Goal: Information Seeking & Learning: Learn about a topic

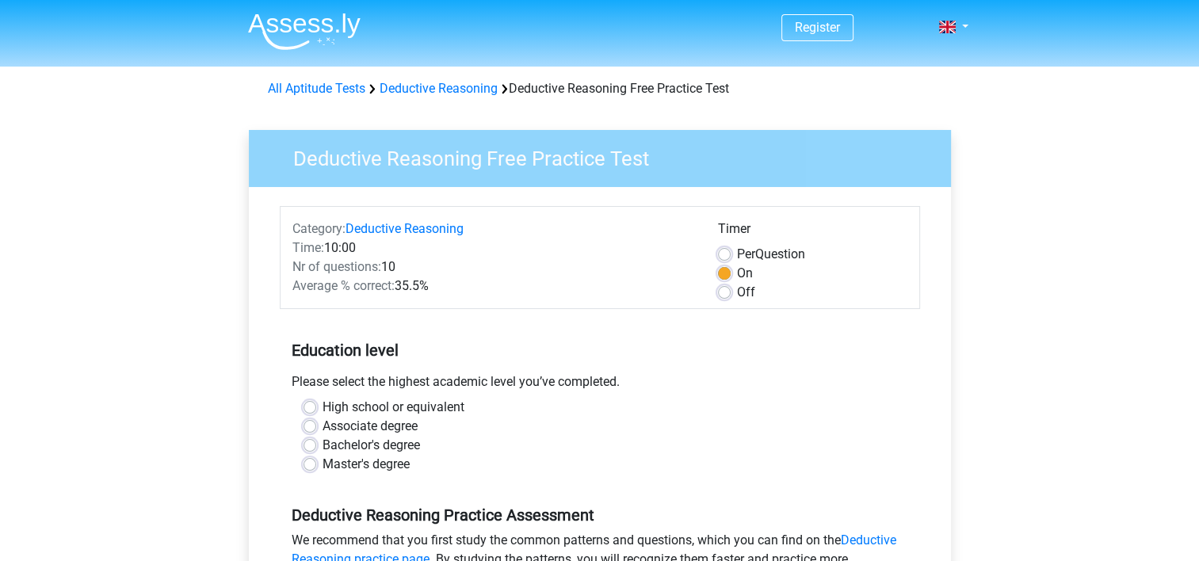
click at [314, 453] on div "Bachelor's degree" at bounding box center [600, 445] width 593 height 19
click at [323, 445] on label "Bachelor's degree" at bounding box center [371, 445] width 97 height 19
click at [313, 445] on input "Bachelor's degree" at bounding box center [310, 444] width 13 height 16
radio input "true"
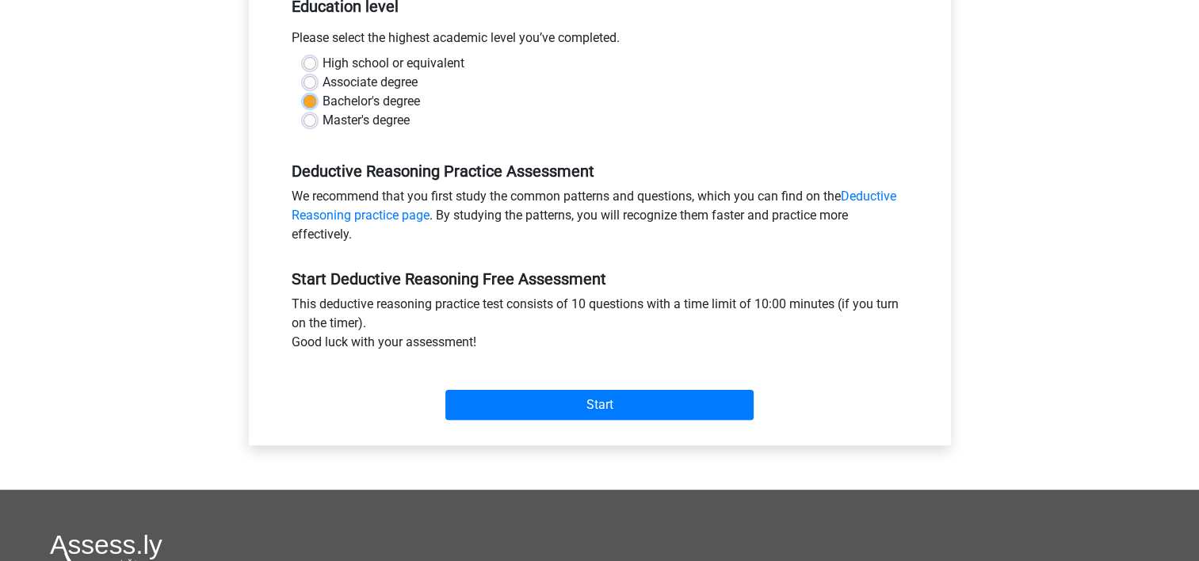
scroll to position [317, 0]
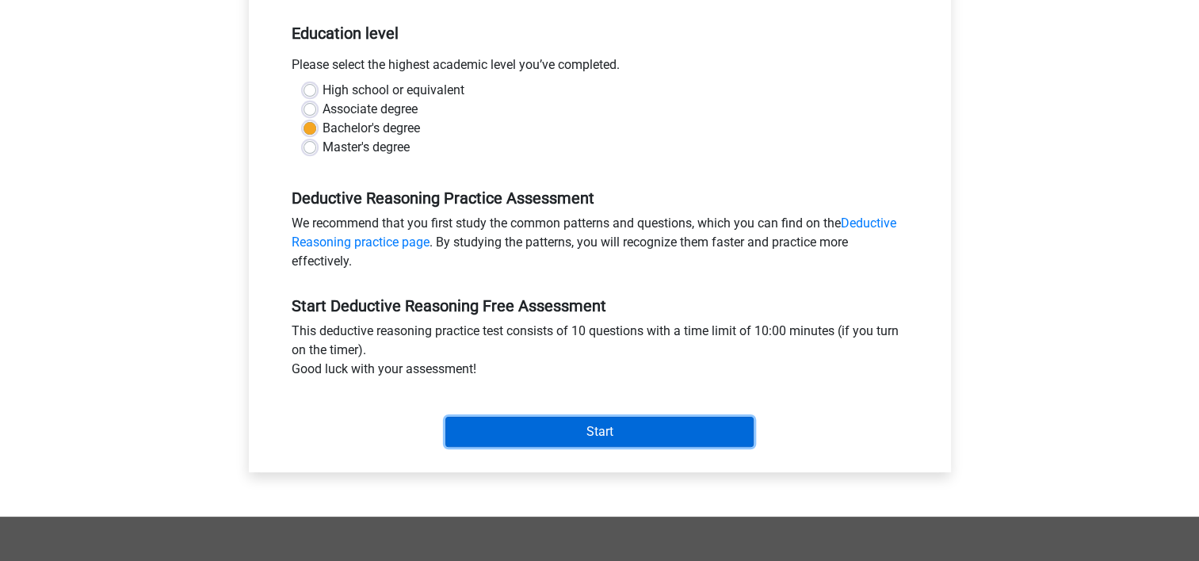
click at [558, 428] on input "Start" at bounding box center [599, 432] width 308 height 30
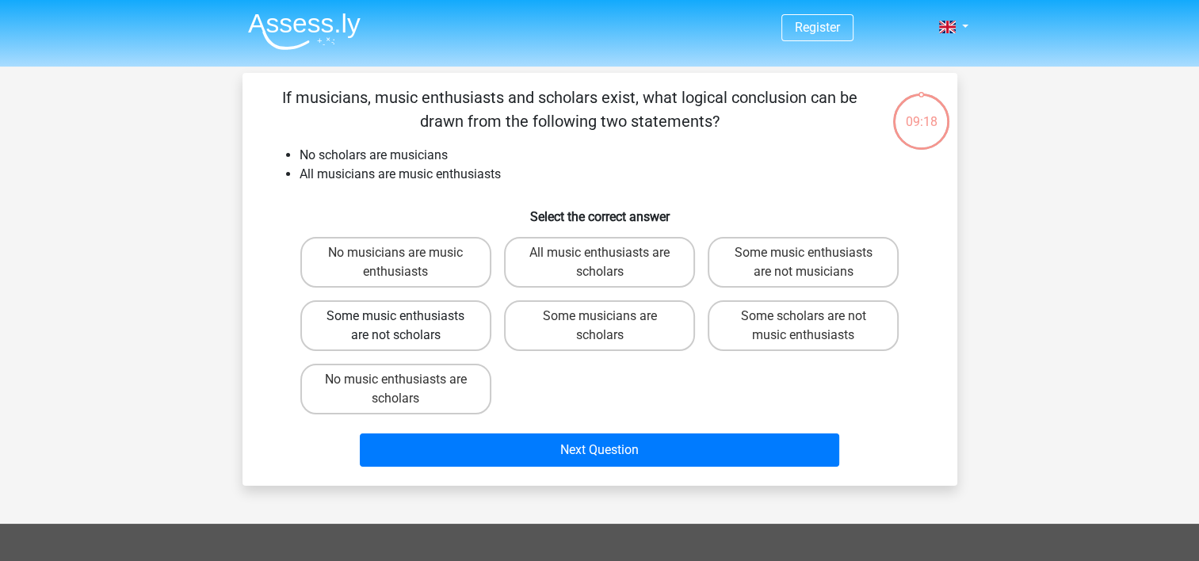
click at [448, 323] on label "Some music enthusiasts are not scholars" at bounding box center [395, 325] width 191 height 51
click at [406, 323] on input "Some music enthusiasts are not scholars" at bounding box center [400, 321] width 10 height 10
radio input "true"
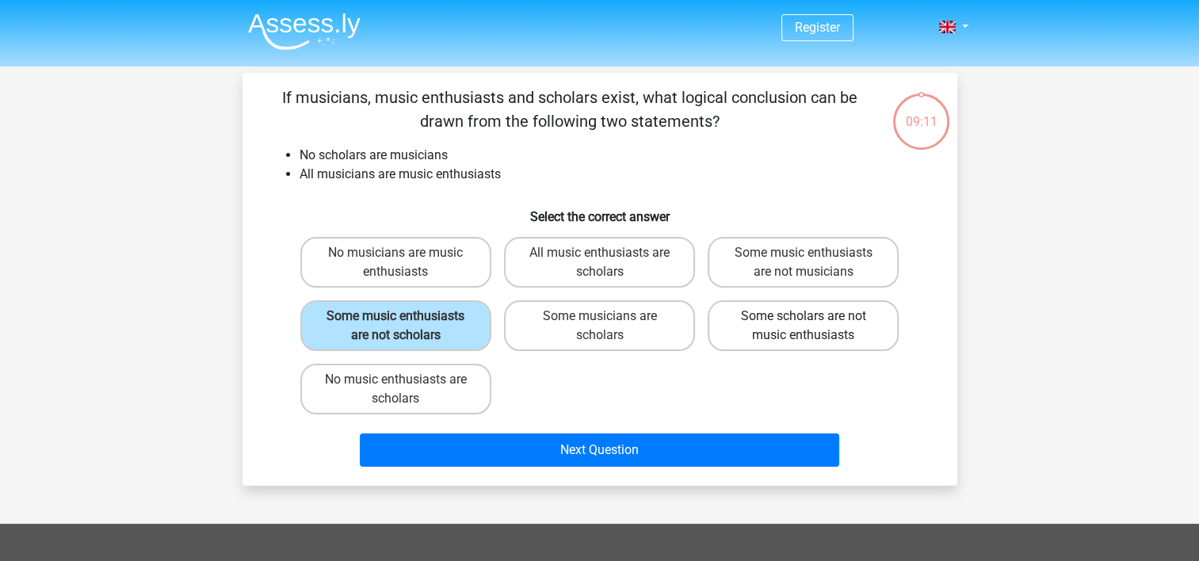
click at [812, 332] on label "Some scholars are not music enthusiasts" at bounding box center [803, 325] width 191 height 51
click at [812, 327] on input "Some scholars are not music enthusiasts" at bounding box center [809, 321] width 10 height 10
radio input "true"
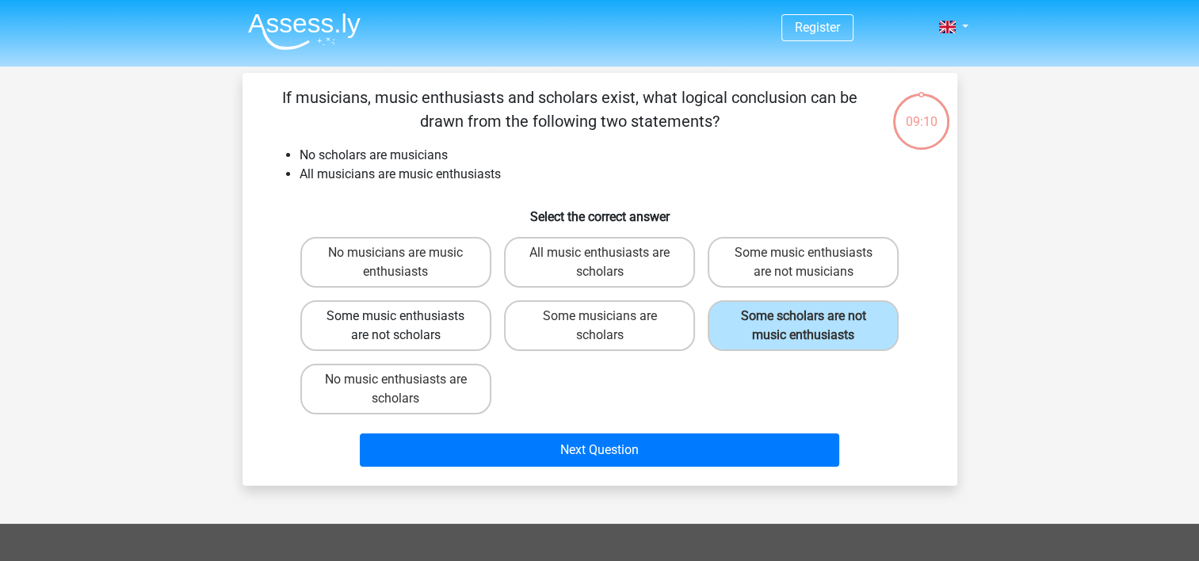
click at [423, 327] on label "Some music enthusiasts are not scholars" at bounding box center [395, 325] width 191 height 51
click at [406, 327] on input "Some music enthusiasts are not scholars" at bounding box center [400, 321] width 10 height 10
radio input "true"
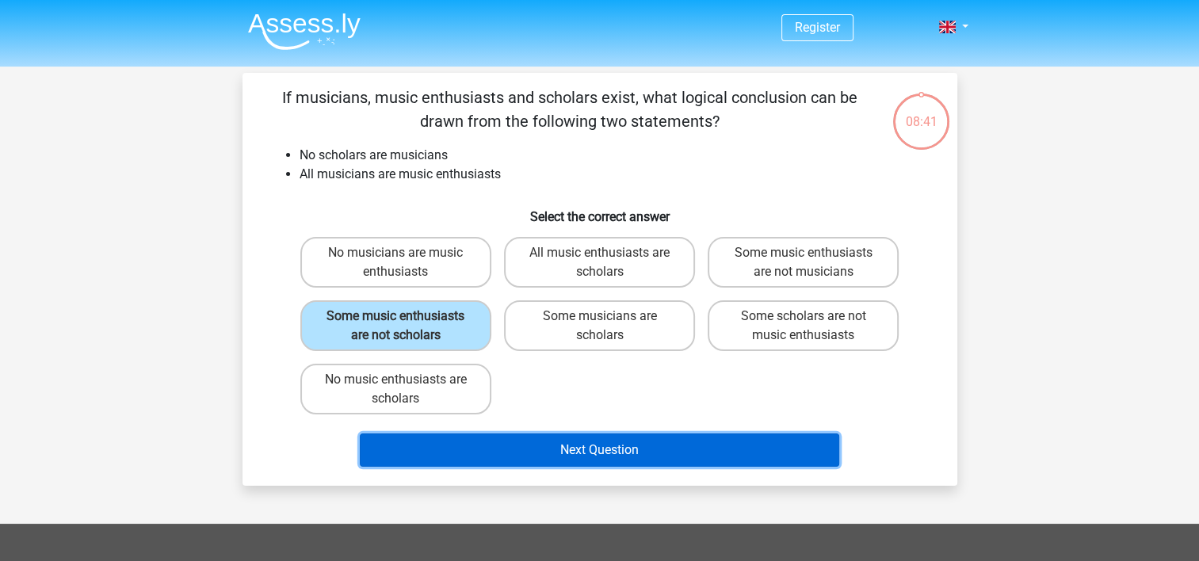
click at [631, 451] on button "Next Question" at bounding box center [599, 450] width 479 height 33
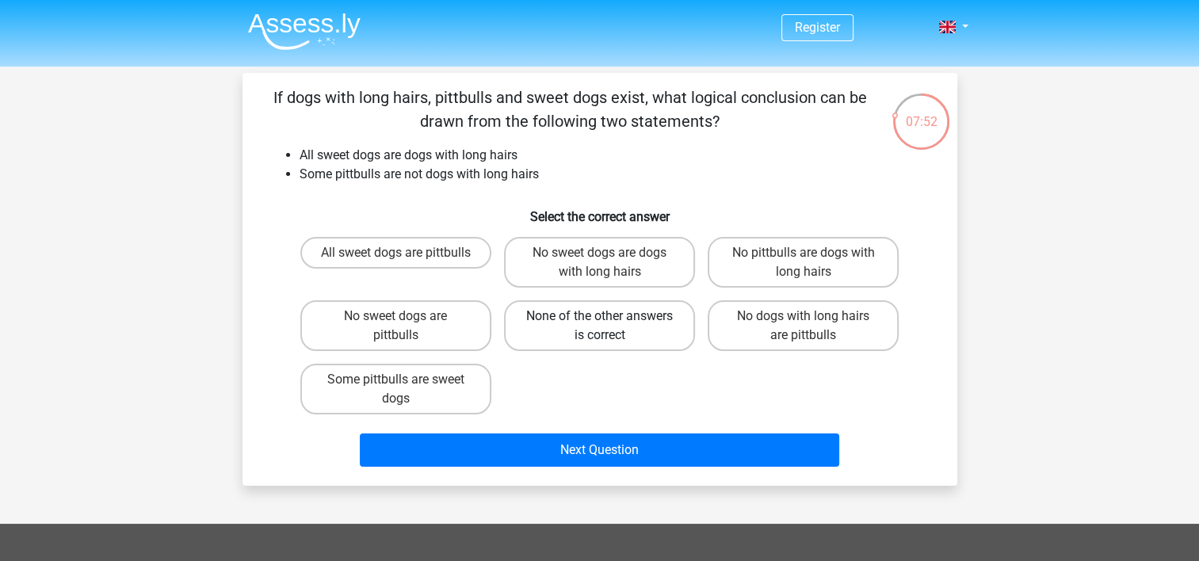
click at [647, 320] on label "None of the other answers is correct" at bounding box center [599, 325] width 191 height 51
click at [609, 320] on input "None of the other answers is correct" at bounding box center [604, 321] width 10 height 10
radio input "true"
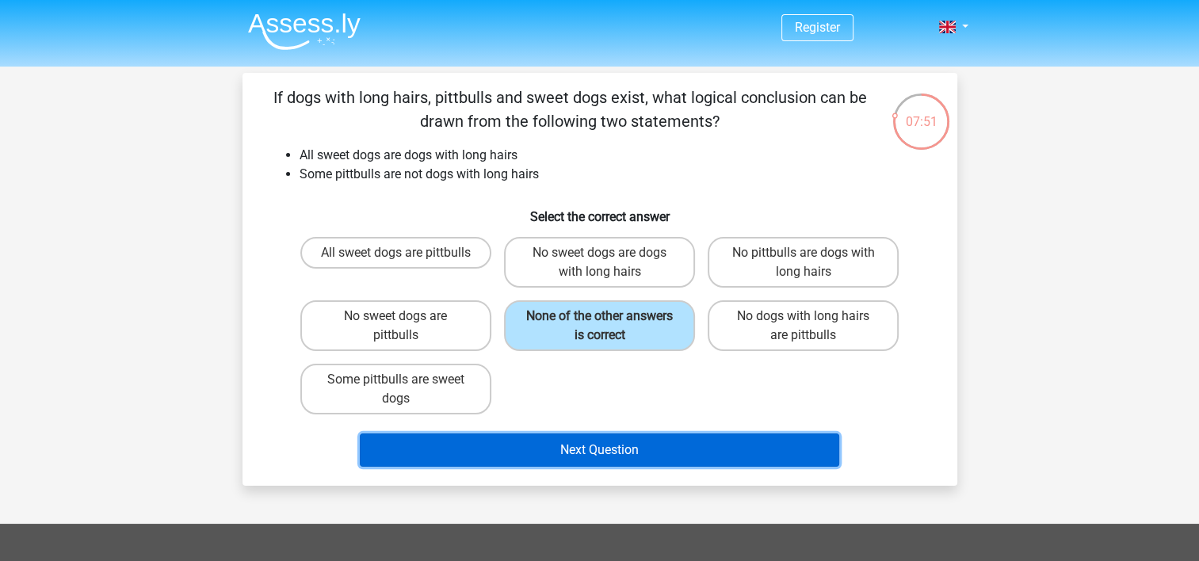
click at [682, 441] on button "Next Question" at bounding box center [599, 450] width 479 height 33
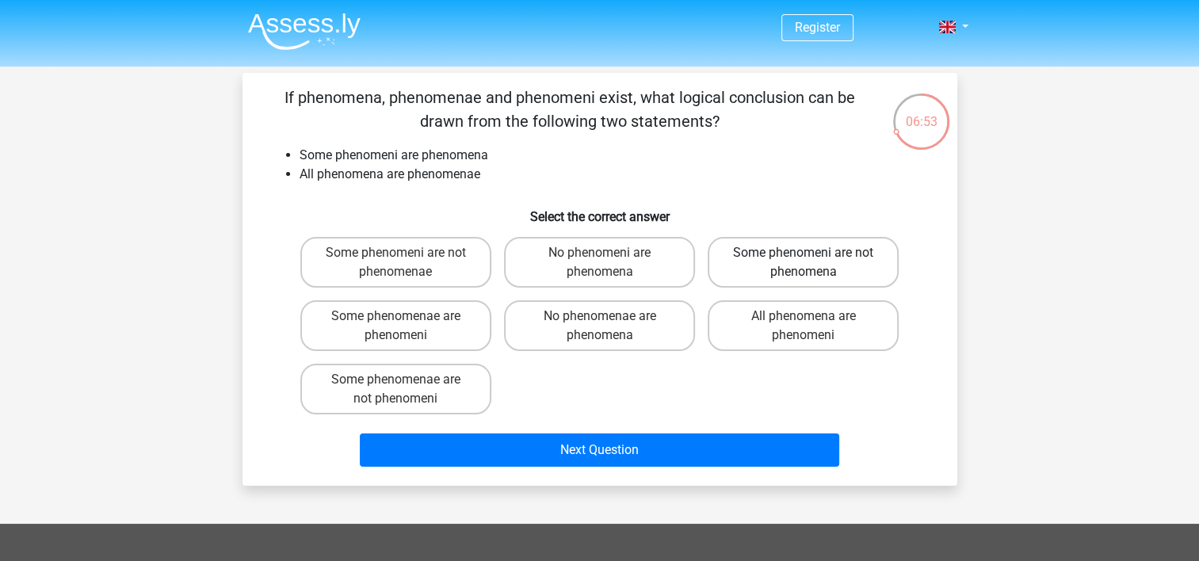
click at [891, 263] on label "Some phenomeni are not phenomena" at bounding box center [803, 262] width 191 height 51
click at [814, 263] on input "Some phenomeni are not phenomena" at bounding box center [809, 258] width 10 height 10
radio input "true"
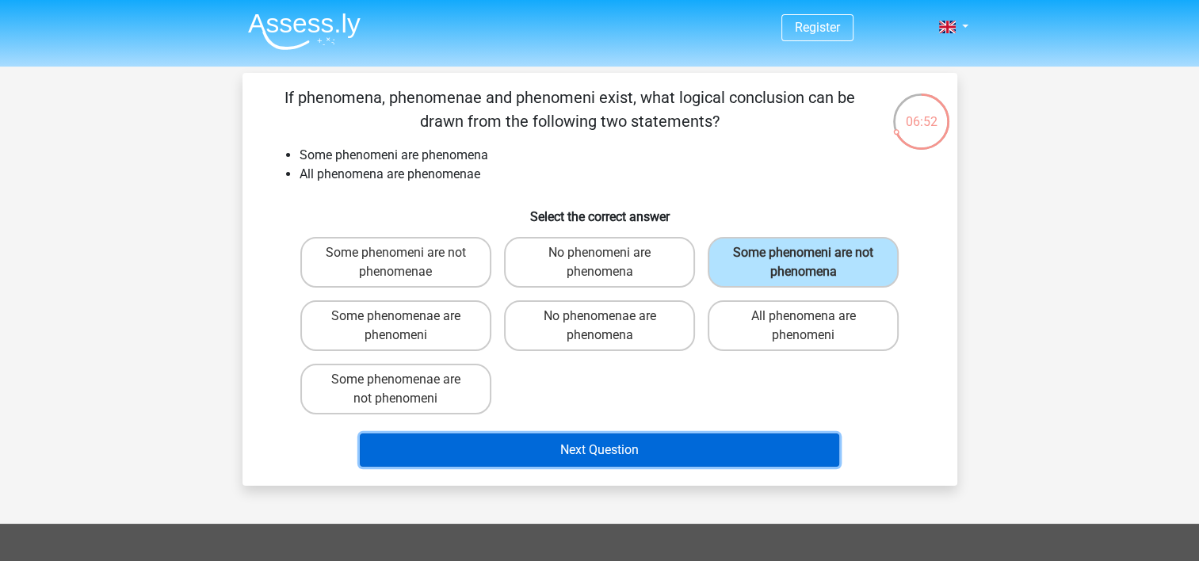
click at [710, 439] on button "Next Question" at bounding box center [599, 450] width 479 height 33
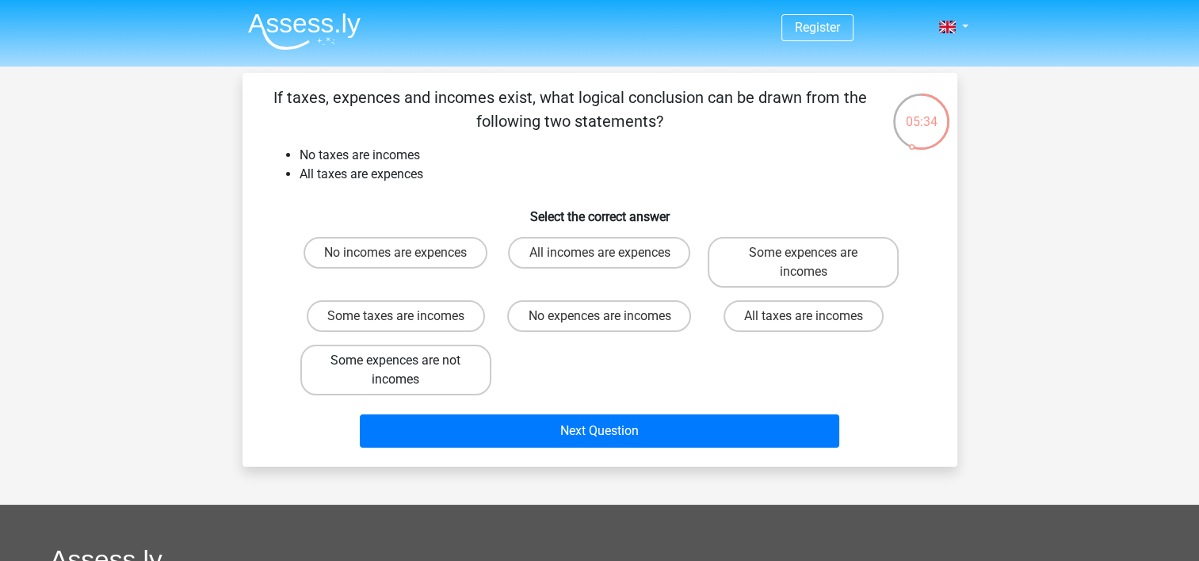
click at [418, 379] on label "Some expences are not incomes" at bounding box center [395, 370] width 191 height 51
click at [406, 371] on input "Some expences are not incomes" at bounding box center [400, 366] width 10 height 10
radio input "true"
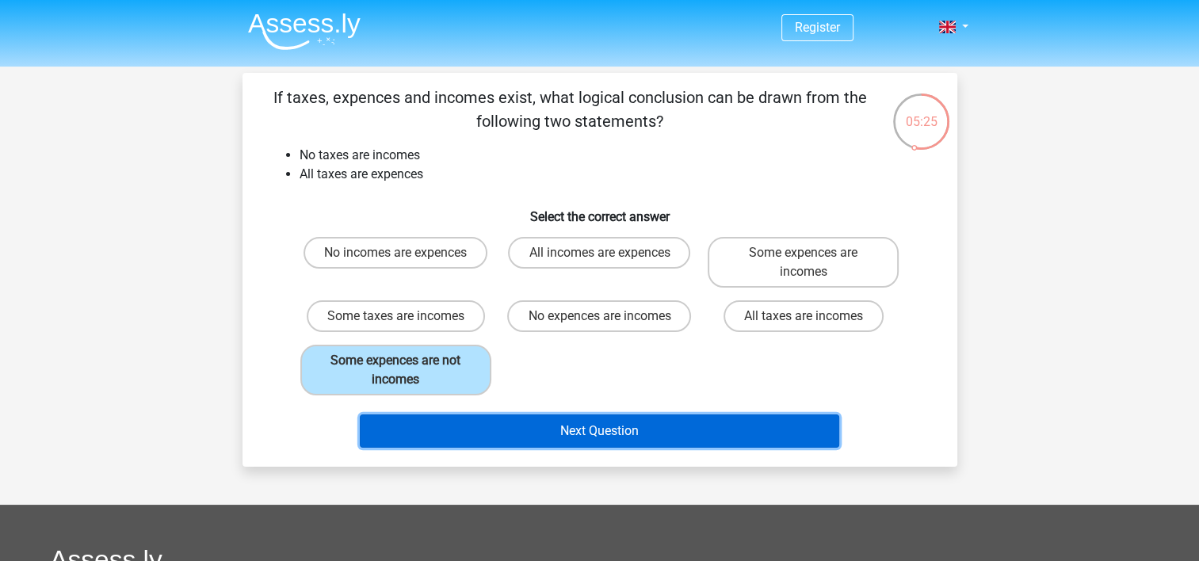
click at [609, 425] on button "Next Question" at bounding box center [599, 430] width 479 height 33
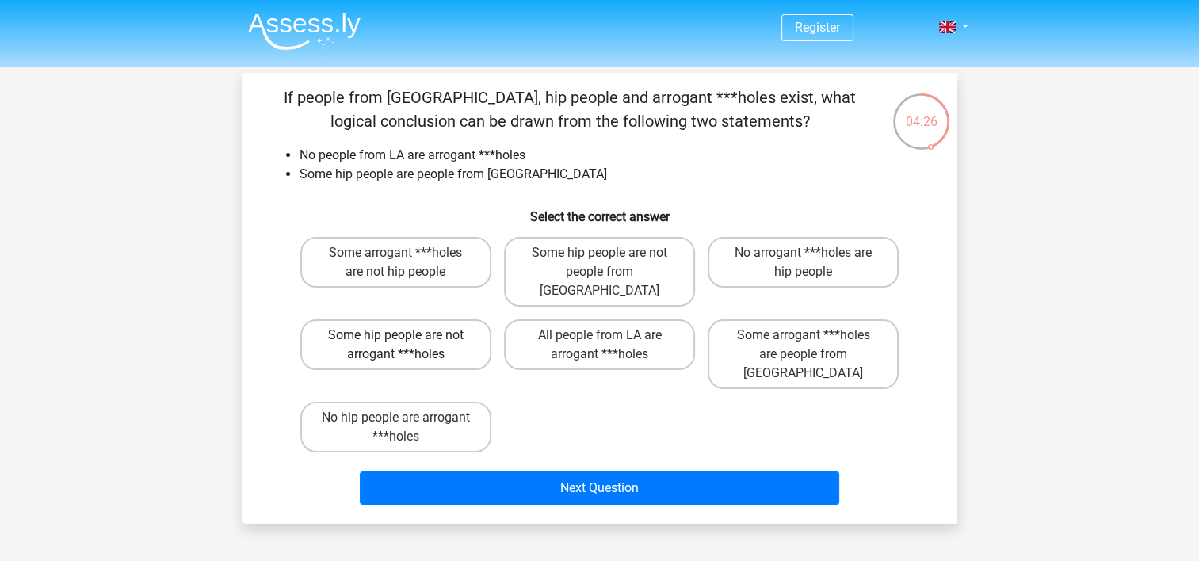
click at [398, 327] on label "Some hip people are not arrogant ***holes" at bounding box center [395, 344] width 191 height 51
click at [398, 335] on input "Some hip people are not arrogant ***holes" at bounding box center [400, 340] width 10 height 10
radio input "true"
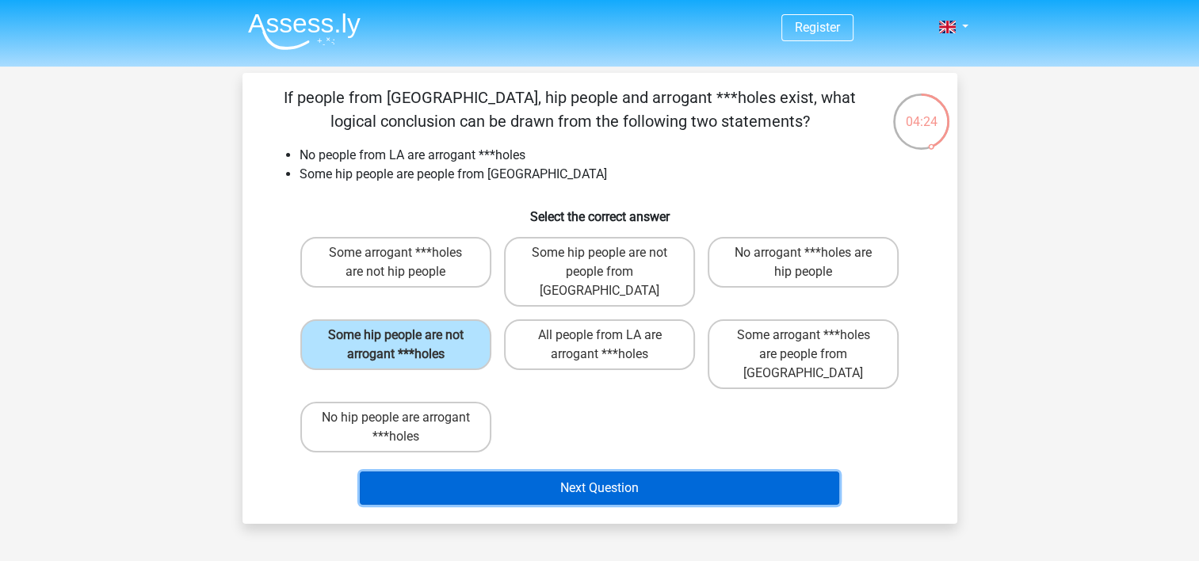
click at [651, 472] on button "Next Question" at bounding box center [599, 488] width 479 height 33
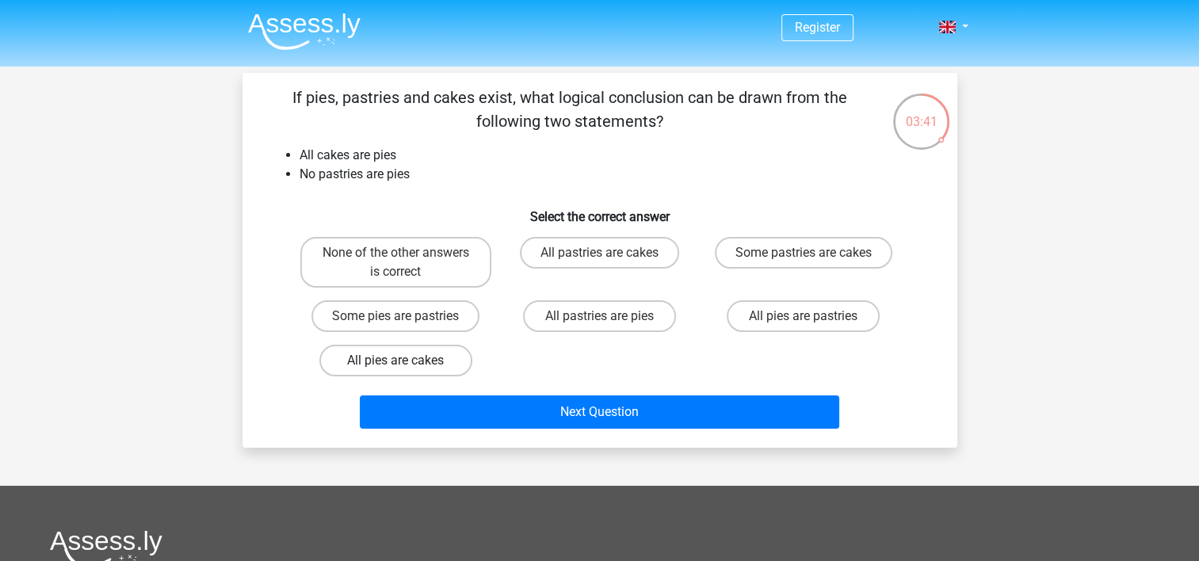
click at [434, 354] on label "All pies are cakes" at bounding box center [395, 361] width 153 height 32
click at [406, 361] on input "All pies are cakes" at bounding box center [400, 366] width 10 height 10
radio input "true"
click at [377, 264] on label "None of the other answers is correct" at bounding box center [395, 262] width 191 height 51
click at [395, 263] on input "None of the other answers is correct" at bounding box center [400, 258] width 10 height 10
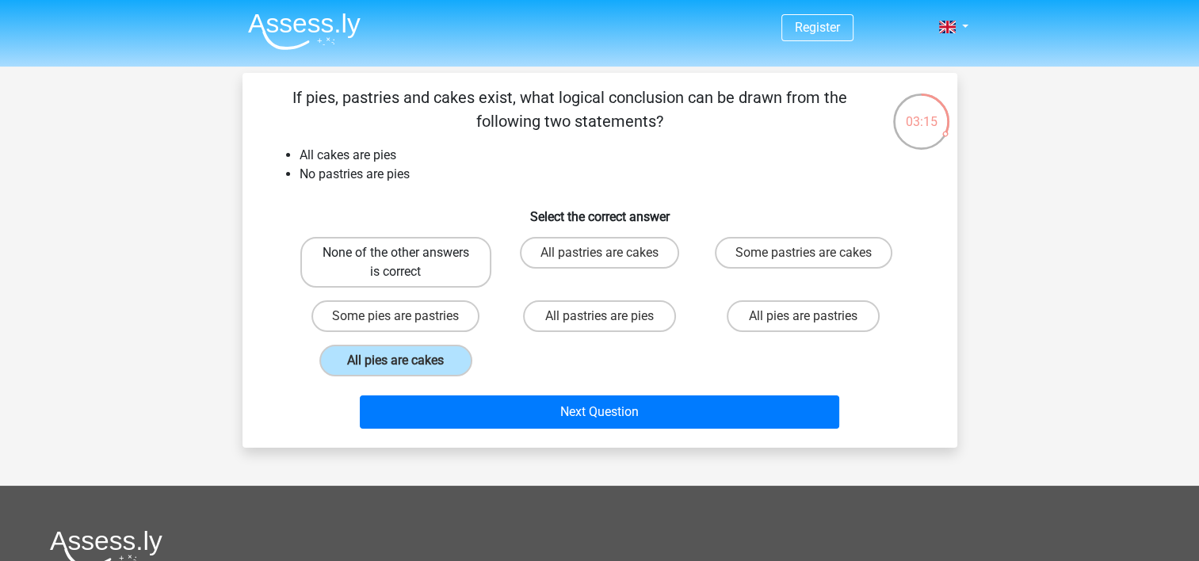
radio input "true"
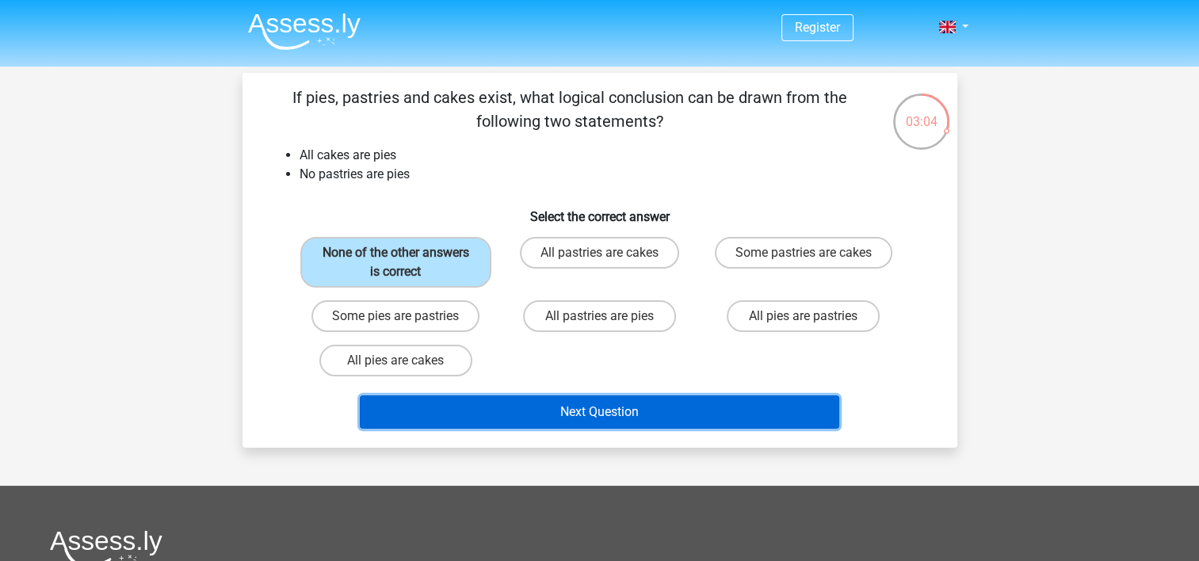
click at [506, 409] on button "Next Question" at bounding box center [599, 411] width 479 height 33
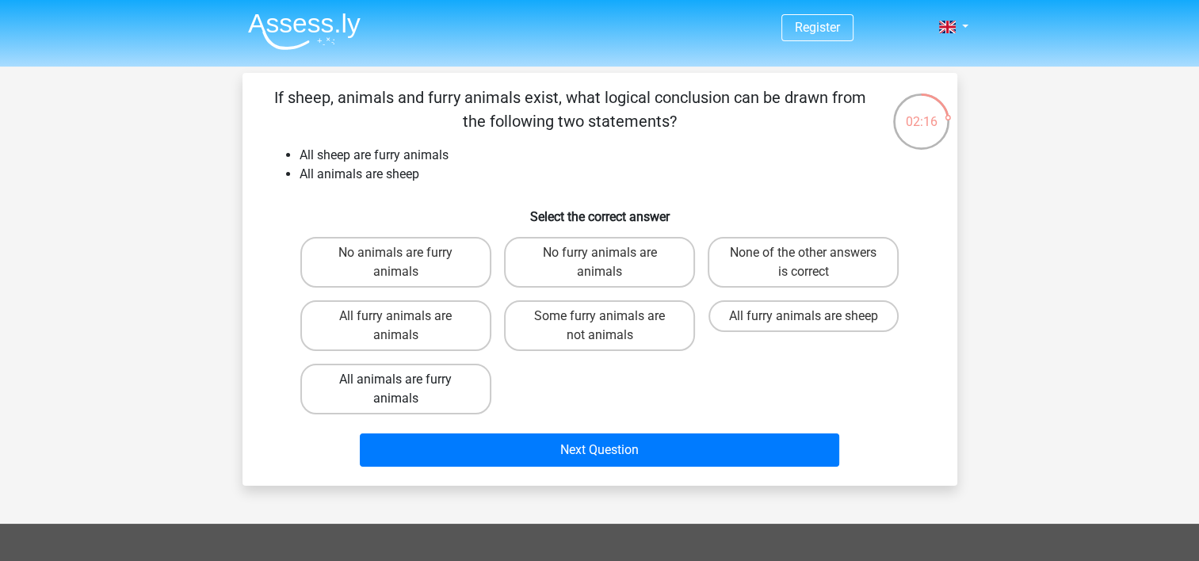
click at [456, 384] on label "All animals are furry animals" at bounding box center [395, 389] width 191 height 51
click at [406, 384] on input "All animals are furry animals" at bounding box center [400, 385] width 10 height 10
radio input "true"
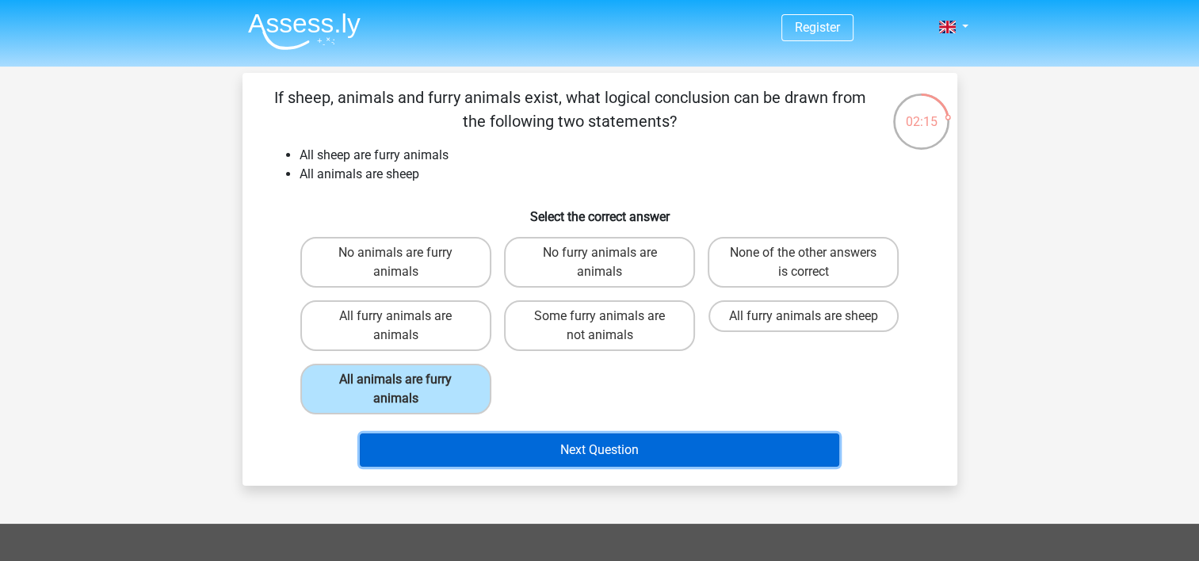
click at [633, 447] on button "Next Question" at bounding box center [599, 450] width 479 height 33
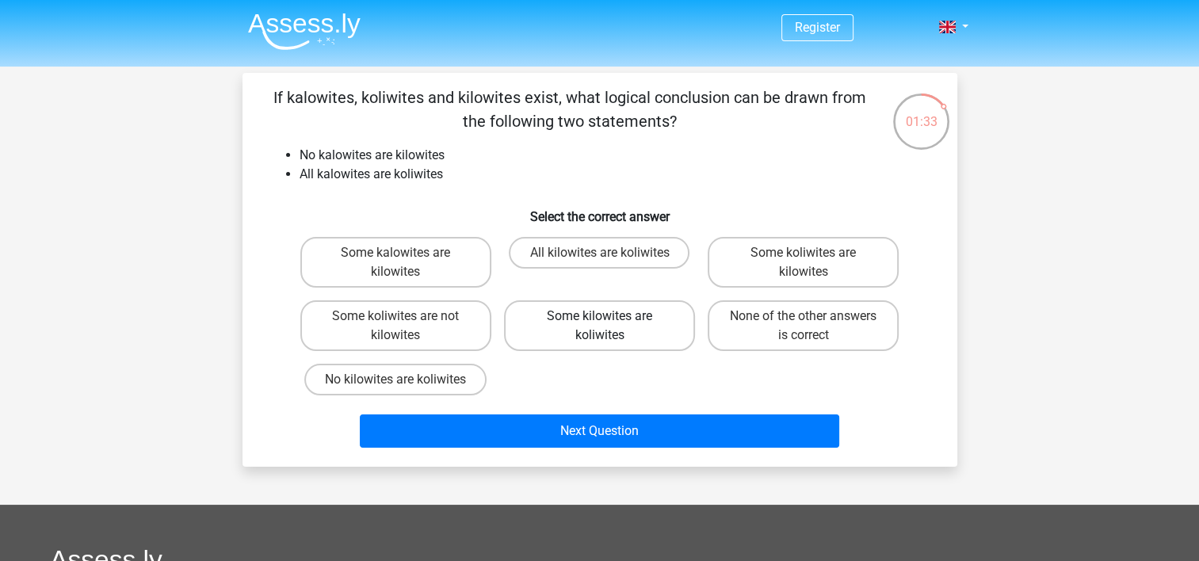
click at [628, 325] on label "Some kilowites are koliwites" at bounding box center [599, 325] width 191 height 51
click at [609, 325] on input "Some kilowites are koliwites" at bounding box center [604, 321] width 10 height 10
radio input "true"
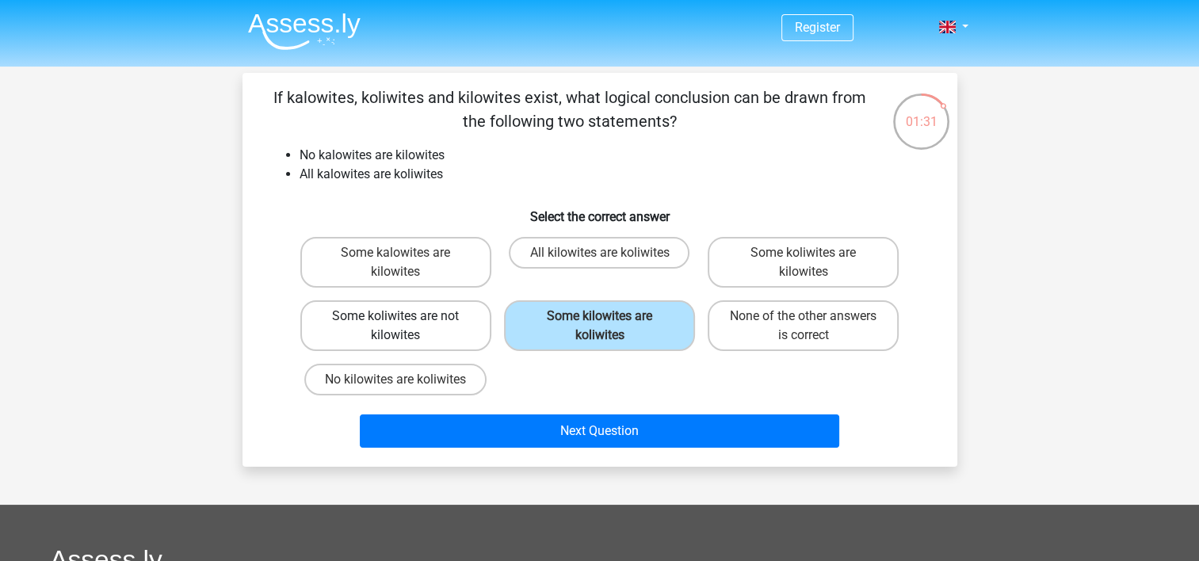
click at [448, 330] on label "Some koliwites are not kilowites" at bounding box center [395, 325] width 191 height 51
click at [406, 327] on input "Some koliwites are not kilowites" at bounding box center [400, 321] width 10 height 10
radio input "true"
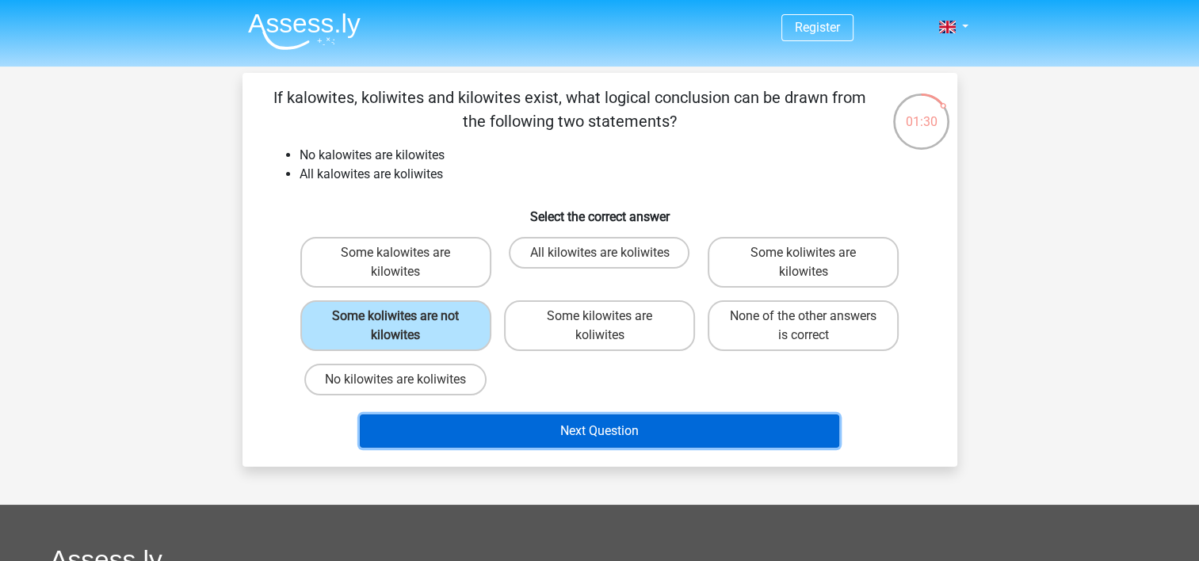
click at [590, 425] on button "Next Question" at bounding box center [599, 430] width 479 height 33
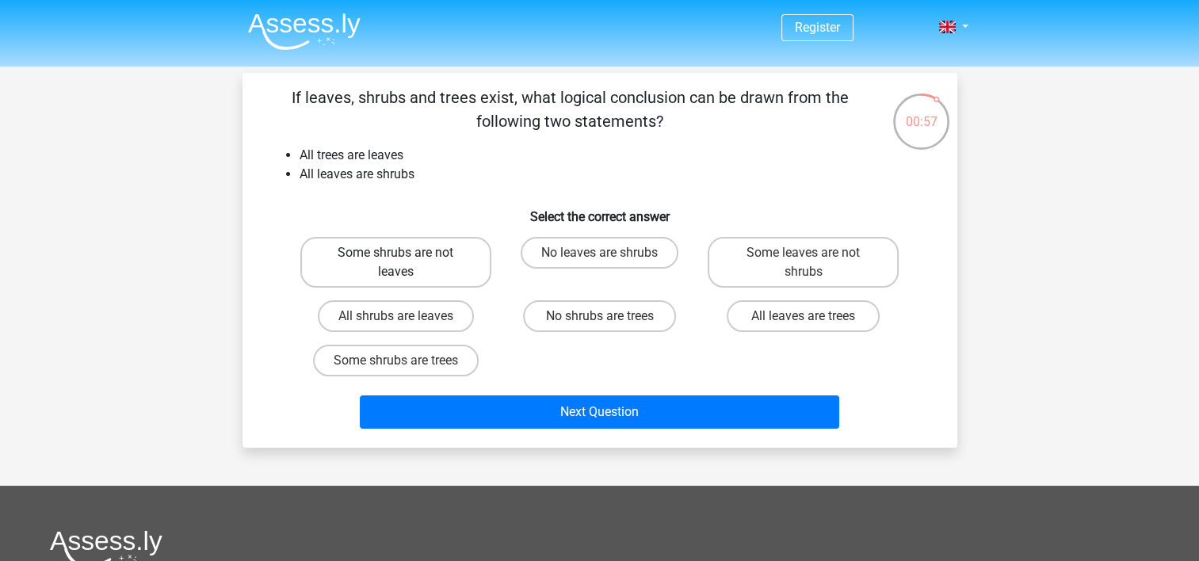
click at [363, 264] on label "Some shrubs are not leaves" at bounding box center [395, 262] width 191 height 51
click at [395, 263] on input "Some shrubs are not leaves" at bounding box center [400, 258] width 10 height 10
radio input "true"
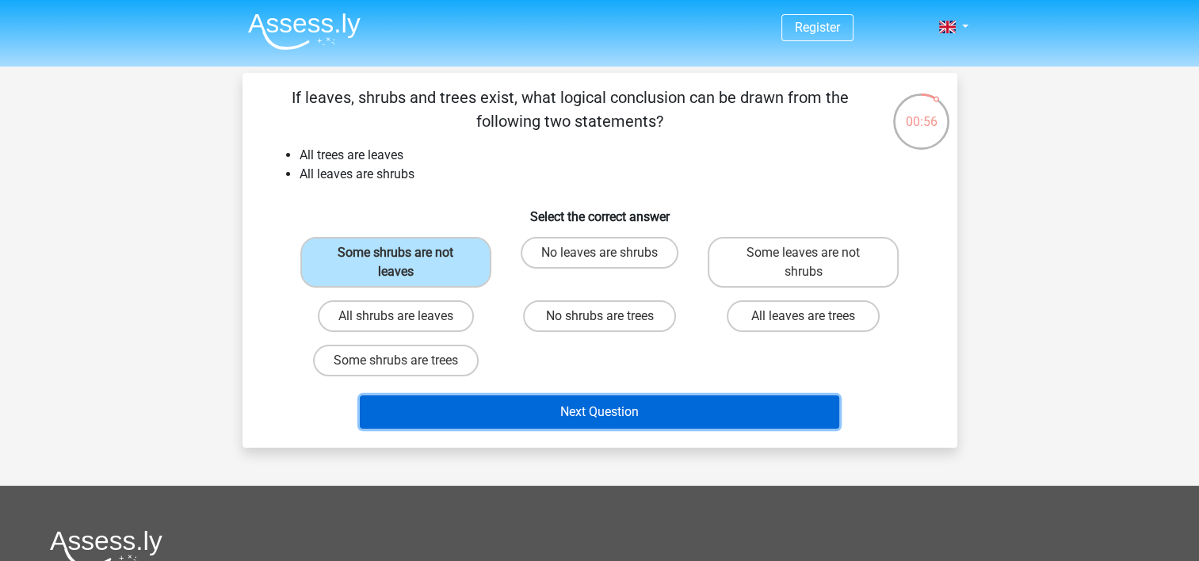
click at [596, 412] on button "Next Question" at bounding box center [599, 411] width 479 height 33
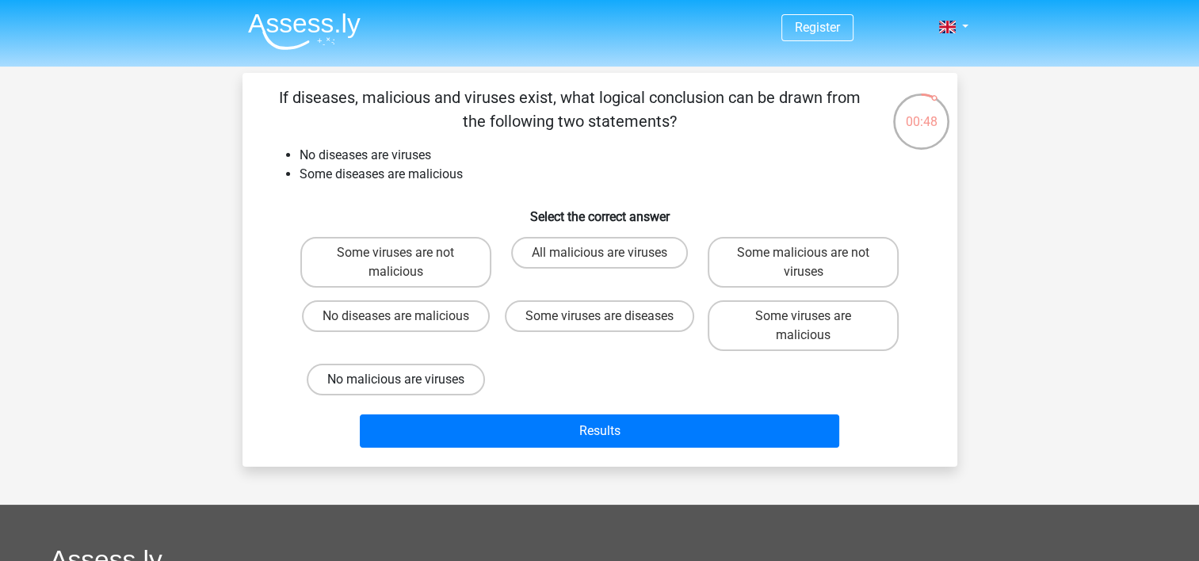
click at [435, 376] on label "No malicious are viruses" at bounding box center [396, 380] width 178 height 32
click at [406, 380] on input "No malicious are viruses" at bounding box center [400, 385] width 10 height 10
radio input "true"
click at [558, 411] on div "Results" at bounding box center [600, 428] width 664 height 52
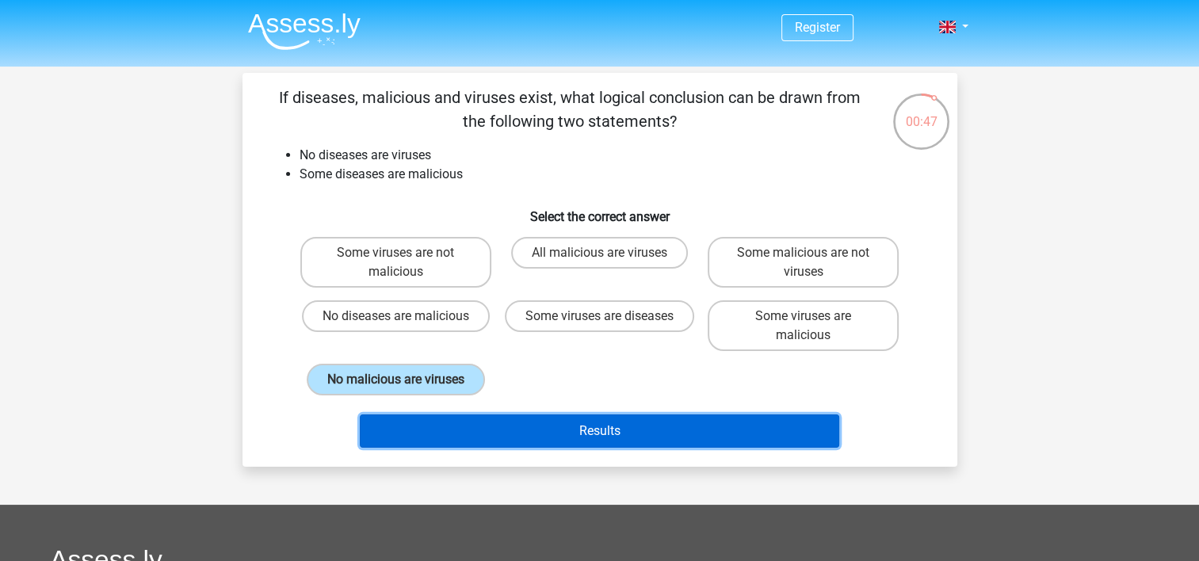
click at [564, 425] on button "Results" at bounding box center [599, 430] width 479 height 33
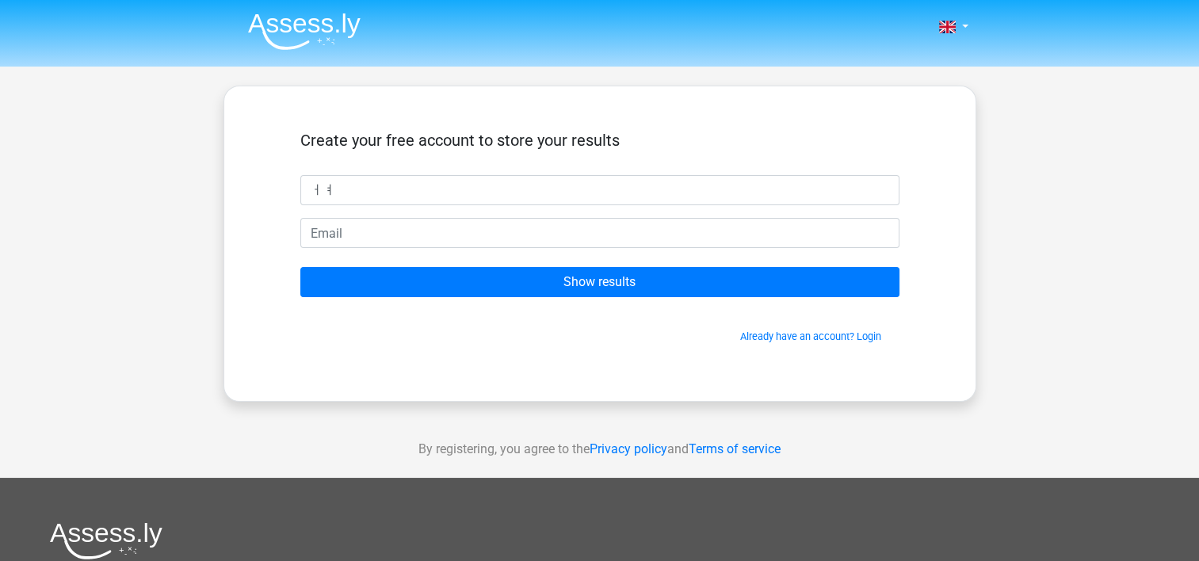
type input "ㅓ"
type input "Juhoon"
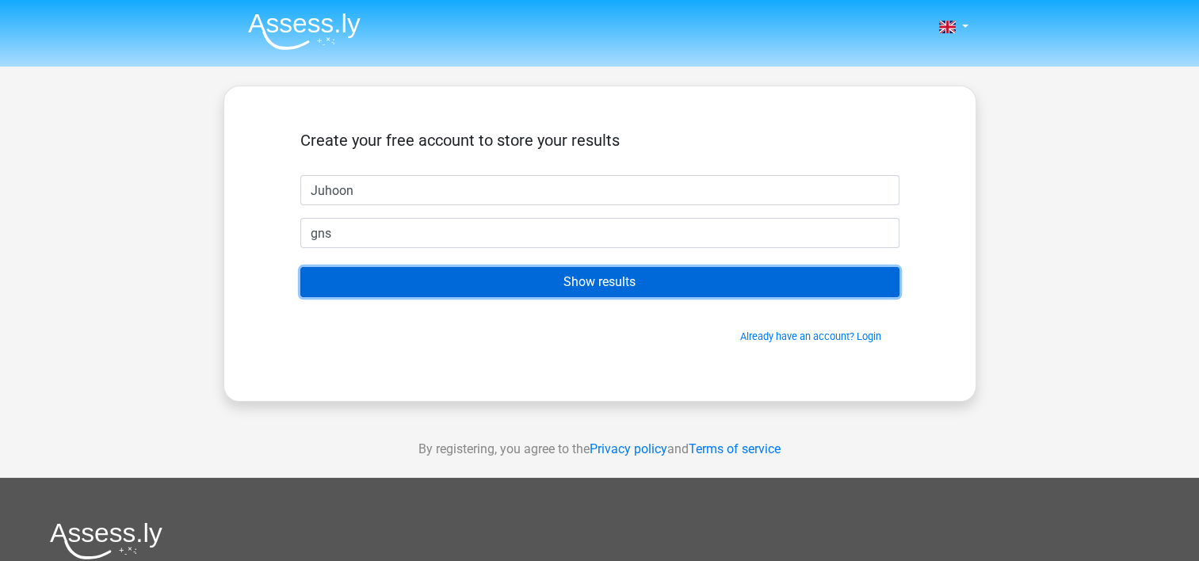
click at [658, 283] on input "Show results" at bounding box center [599, 282] width 599 height 30
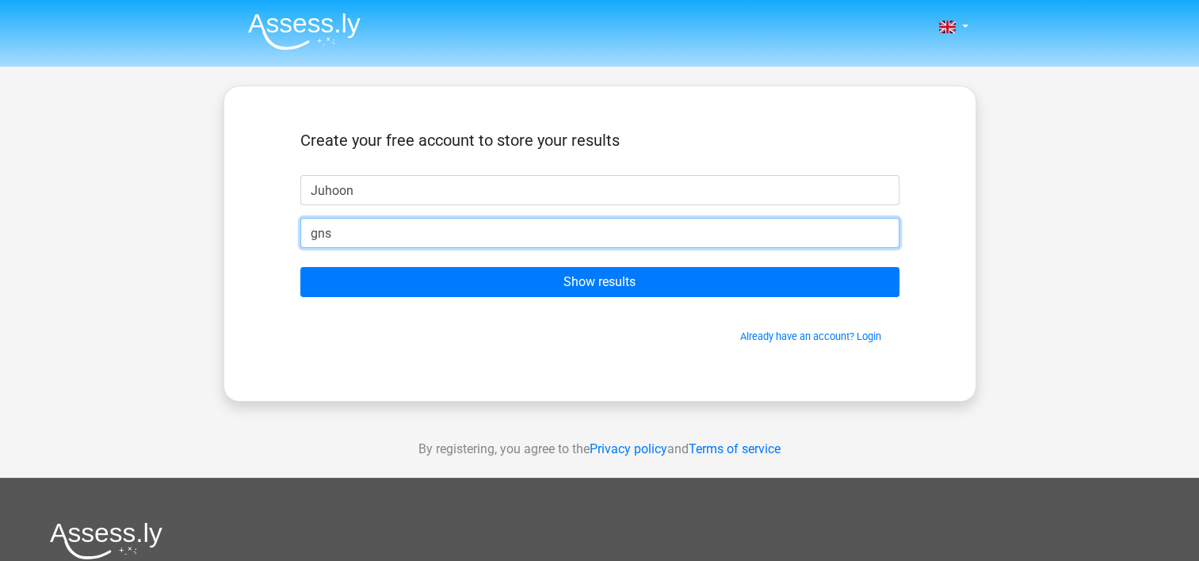
click at [458, 244] on input "gns" at bounding box center [599, 233] width 599 height 30
click at [393, 228] on input "gns" at bounding box center [599, 233] width 599 height 30
type input "gns1932@naver.com"
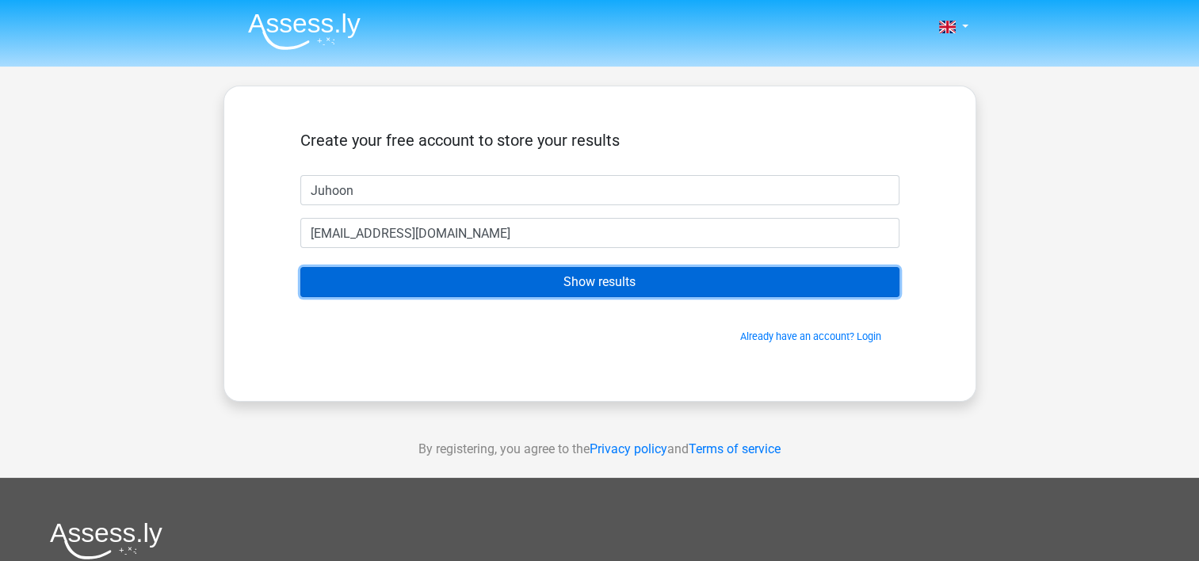
click at [589, 288] on input "Show results" at bounding box center [599, 282] width 599 height 30
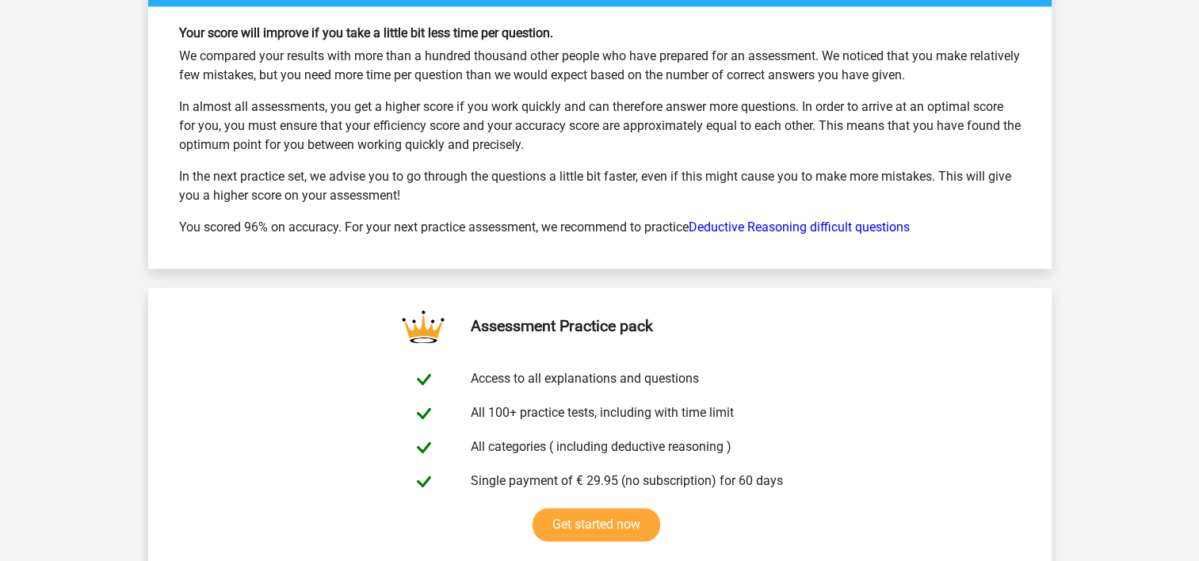
scroll to position [2615, 0]
